Goal: Manage account settings

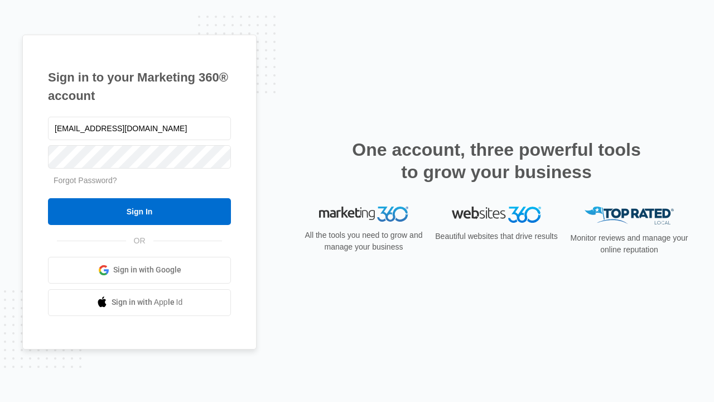
type input "[EMAIL_ADDRESS][DOMAIN_NAME]"
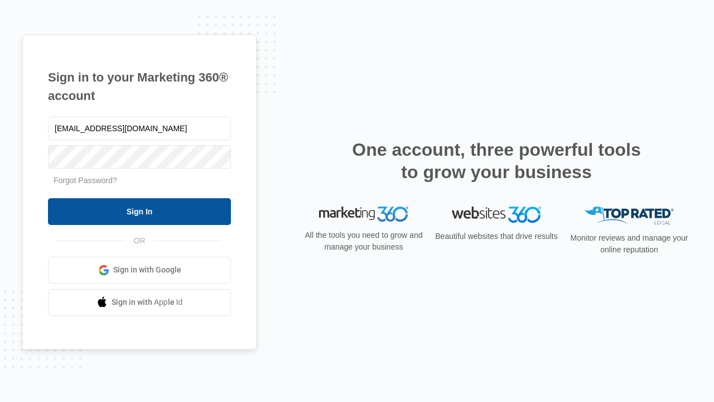
click at [139, 211] on input "Sign In" at bounding box center [139, 211] width 183 height 27
